Goal: Check status

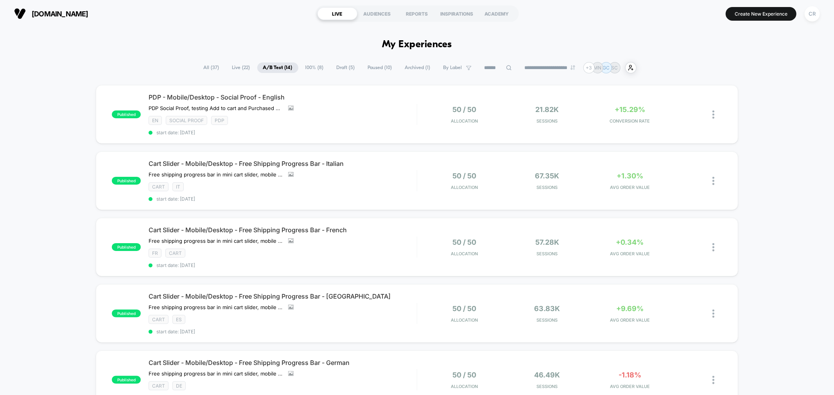
click at [488, 70] on input at bounding box center [497, 67] width 39 height 9
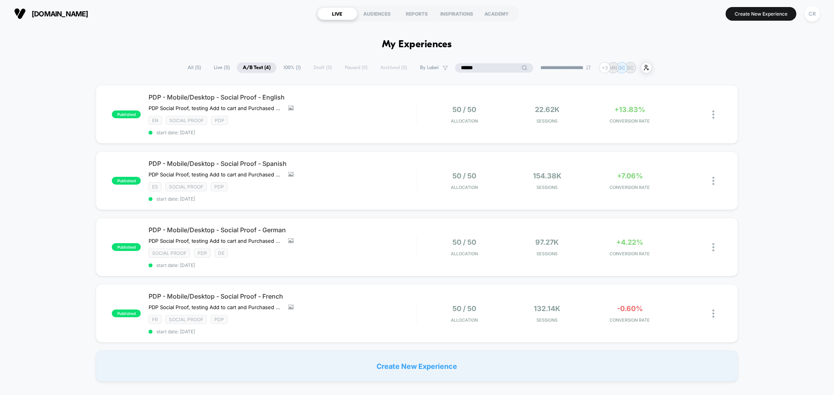
type input "******"
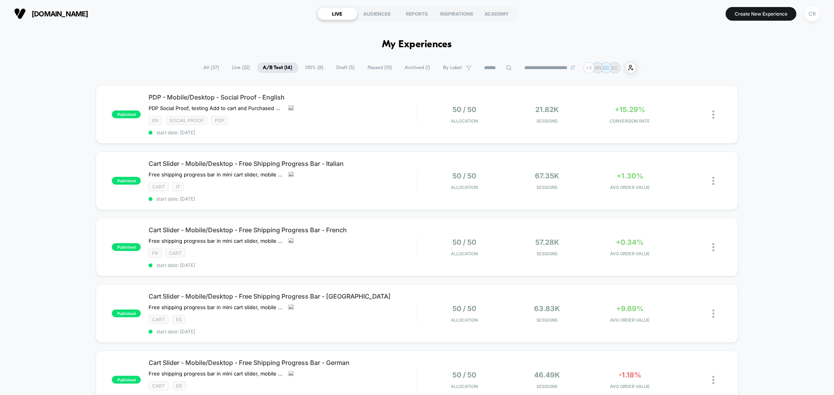
click at [312, 67] on span "100% ( 8 )" at bounding box center [314, 68] width 30 height 11
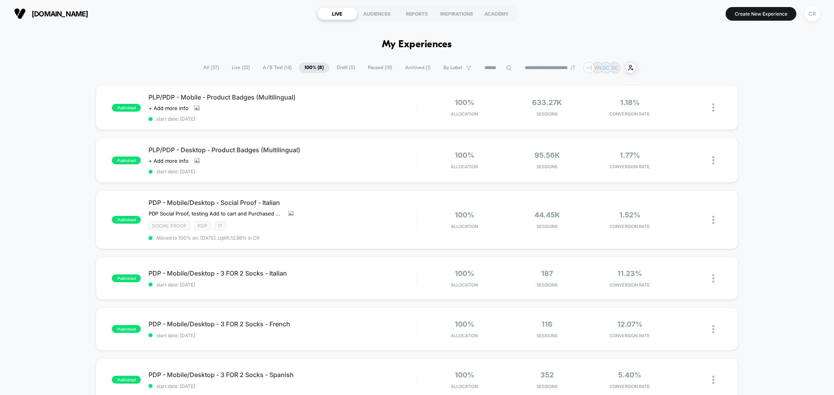
click at [229, 64] on span "Live ( 22 )" at bounding box center [241, 68] width 30 height 11
